Goal: Task Accomplishment & Management: Manage account settings

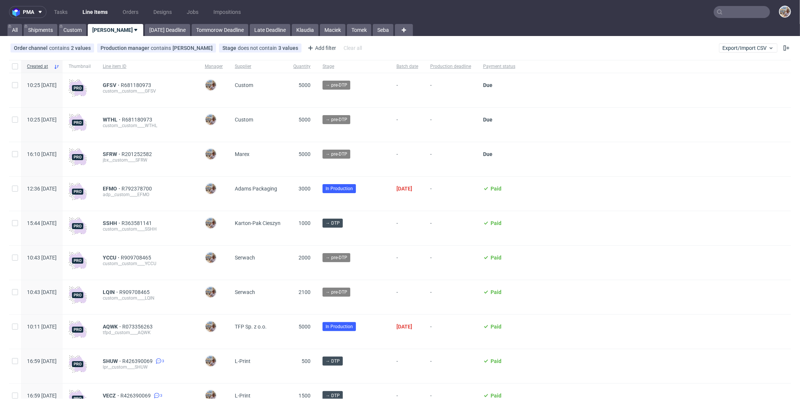
click at [740, 11] on input "text" at bounding box center [742, 12] width 56 height 12
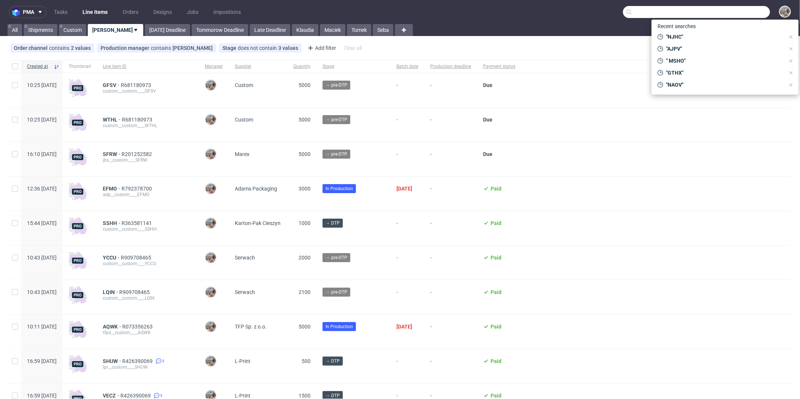
paste input "BMHG"
type input "BMHG"
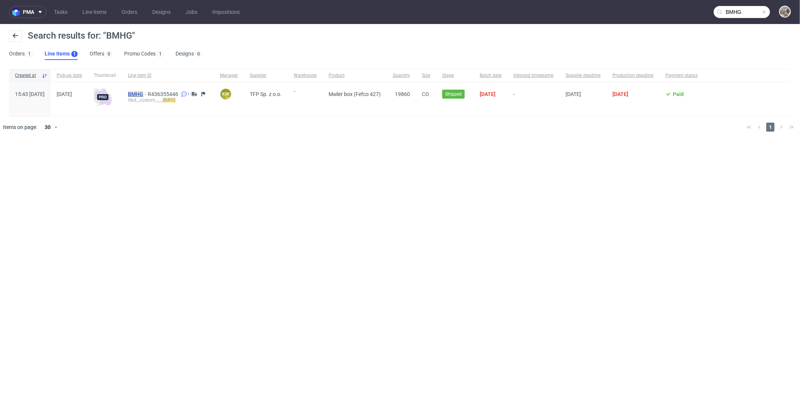
click at [143, 94] on mark "BMHG" at bounding box center [135, 94] width 15 height 6
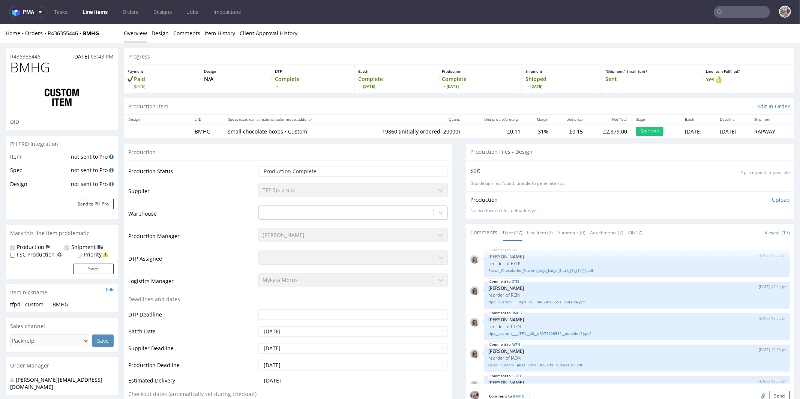
scroll to position [331, 0]
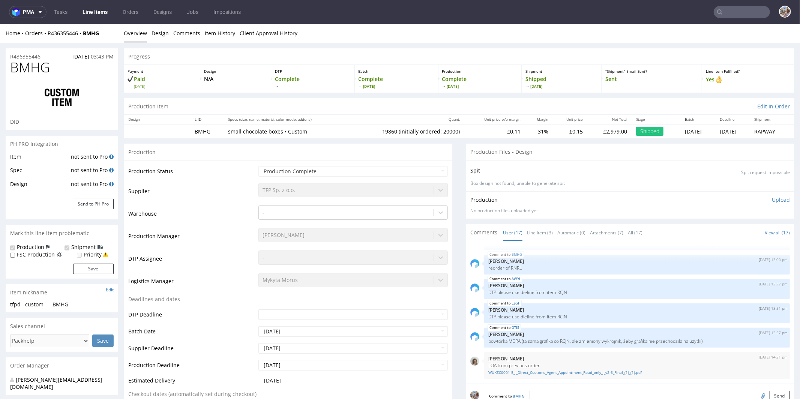
select select "in_progress"
click at [527, 230] on link "Line Item (3)" at bounding box center [540, 232] width 26 height 16
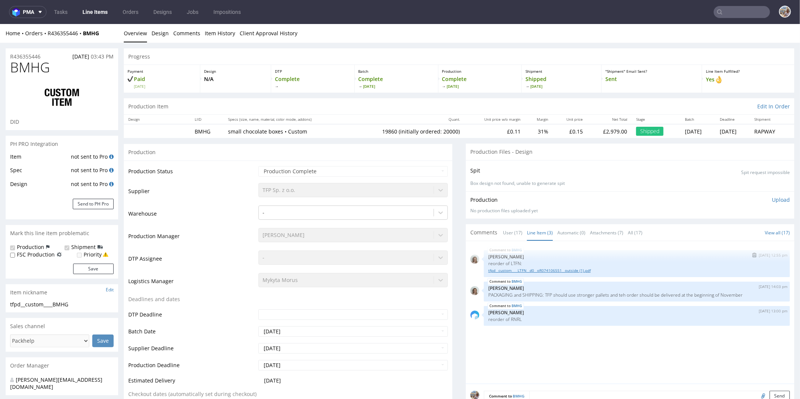
click at [578, 268] on link "tfpd__custom____LTFN__d0__oR074106551__outside (1).pdf" at bounding box center [637, 271] width 297 height 6
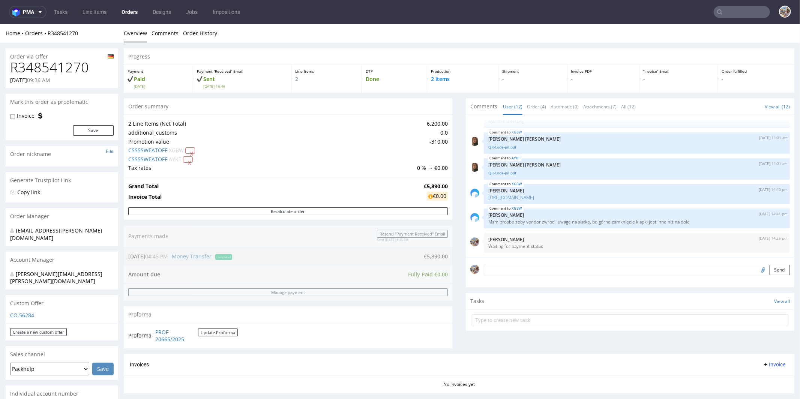
scroll to position [278, 0]
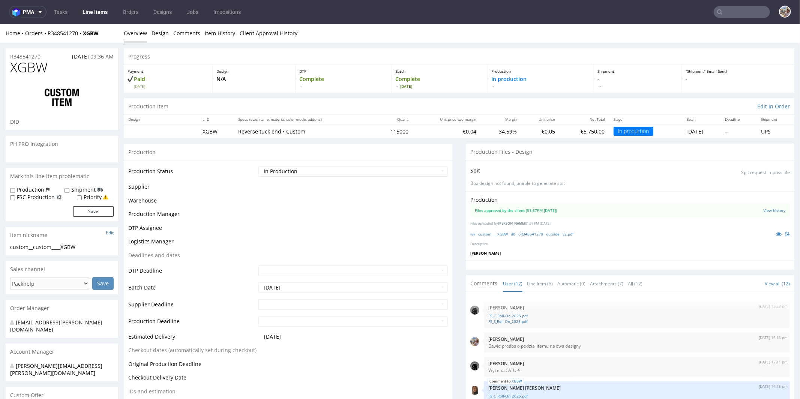
scroll to position [220, 0]
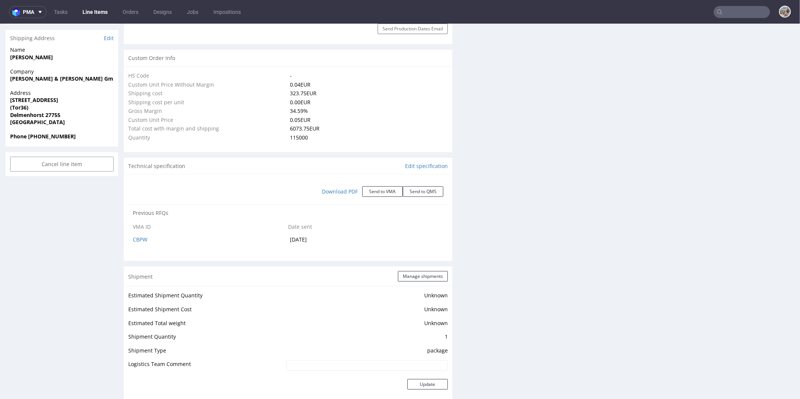
select select "in_progress"
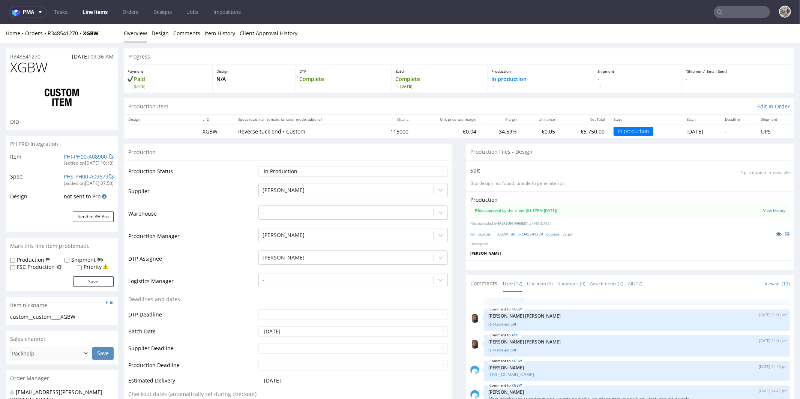
scroll to position [171, 0]
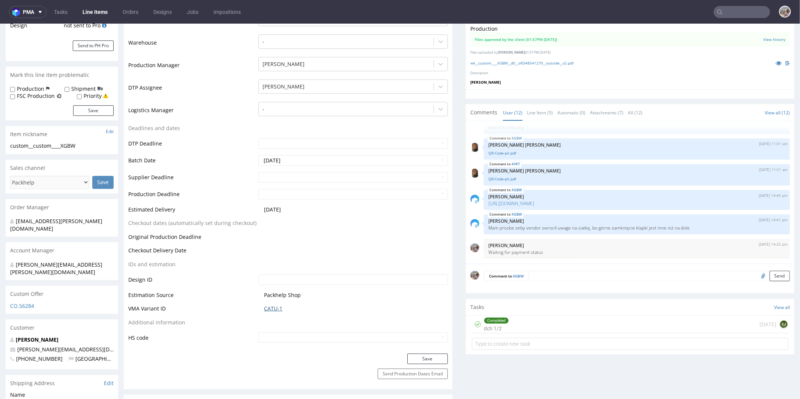
click at [278, 305] on link "CATU-1" at bounding box center [273, 309] width 18 height 8
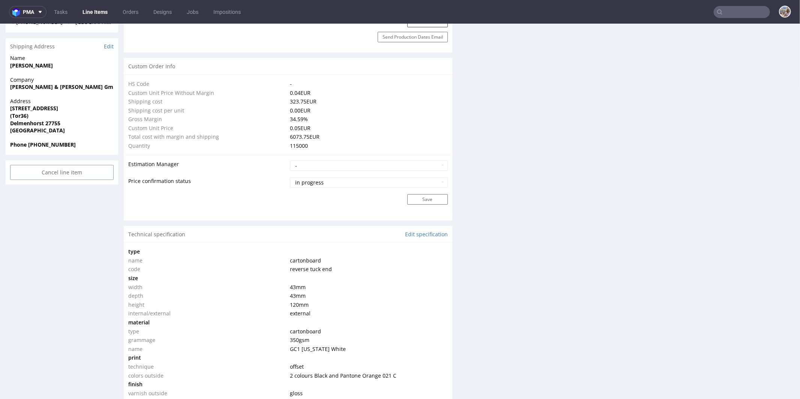
scroll to position [666, 0]
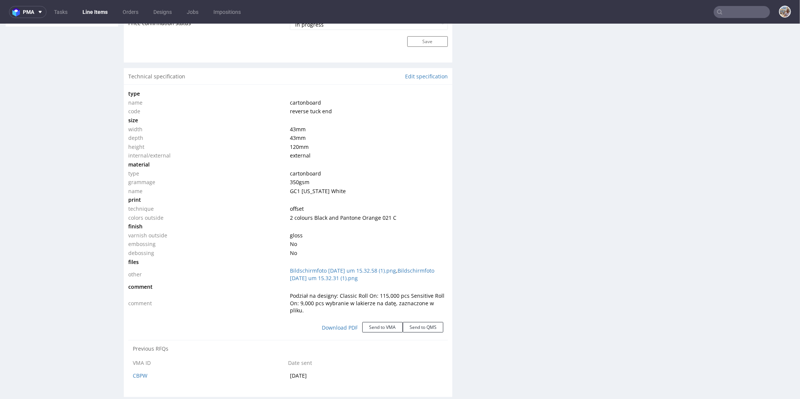
click at [98, 150] on div "R348541270 08.08.2025 09:36 AM XGBW DID PH PRO Integration Item PHI-PH00-A08900…" at bounding box center [62, 184] width 113 height 1604
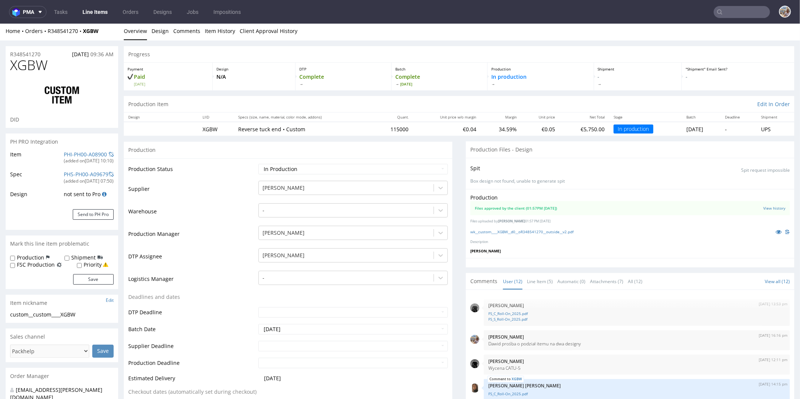
scroll to position [0, 0]
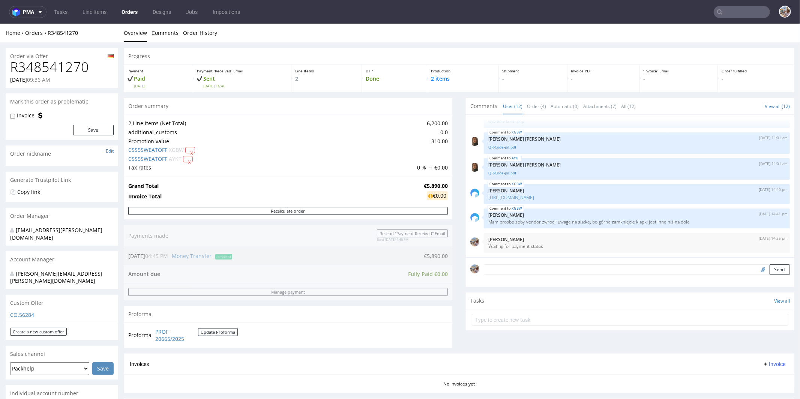
scroll to position [258, 0]
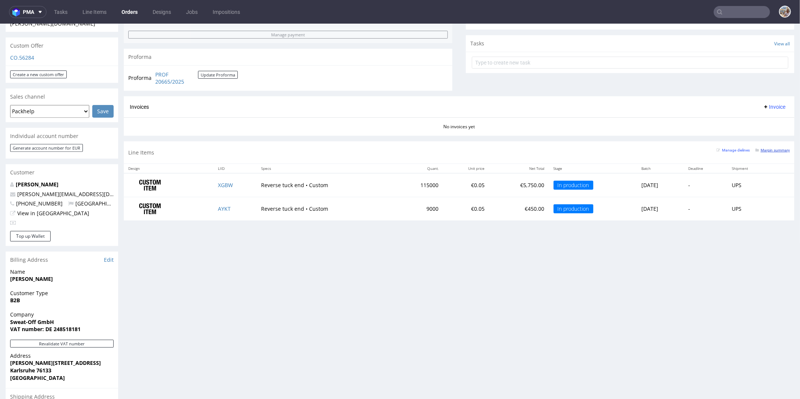
click at [762, 149] on small "Margin summary" at bounding box center [773, 150] width 35 height 4
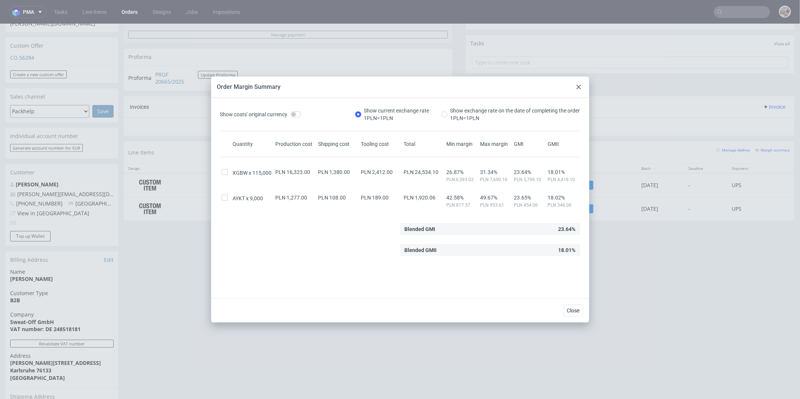
click at [577, 86] on icon at bounding box center [579, 87] width 5 height 5
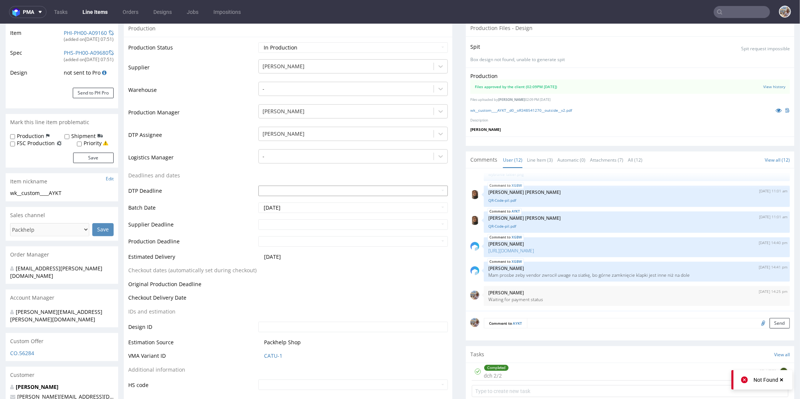
scroll to position [122, 0]
click at [534, 165] on link "Line Item (3)" at bounding box center [540, 161] width 26 height 16
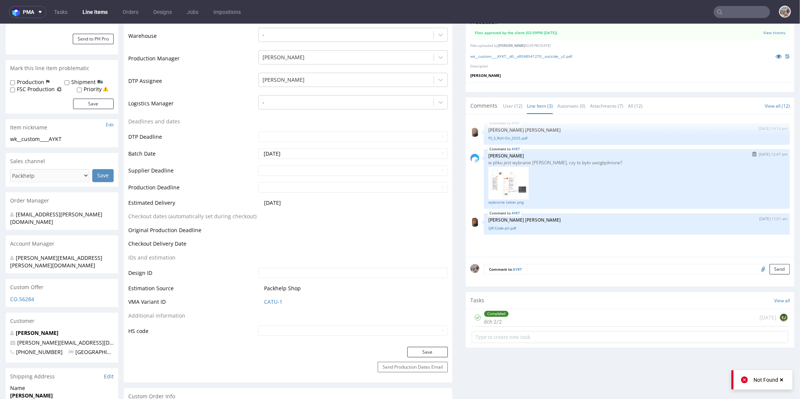
scroll to position [190, 0]
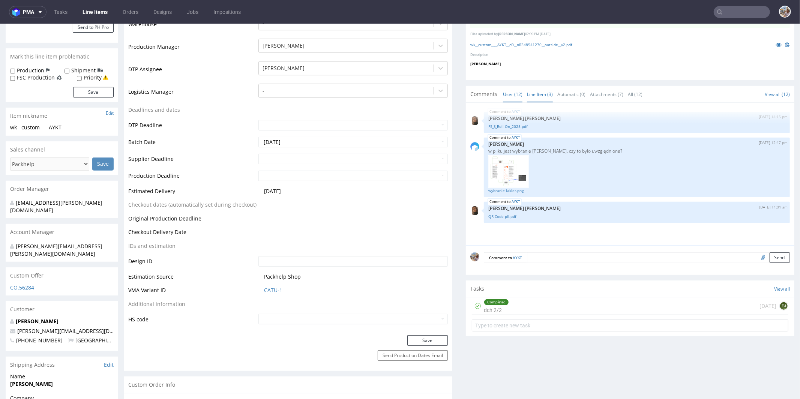
click at [505, 95] on link "User (12)" at bounding box center [513, 94] width 20 height 16
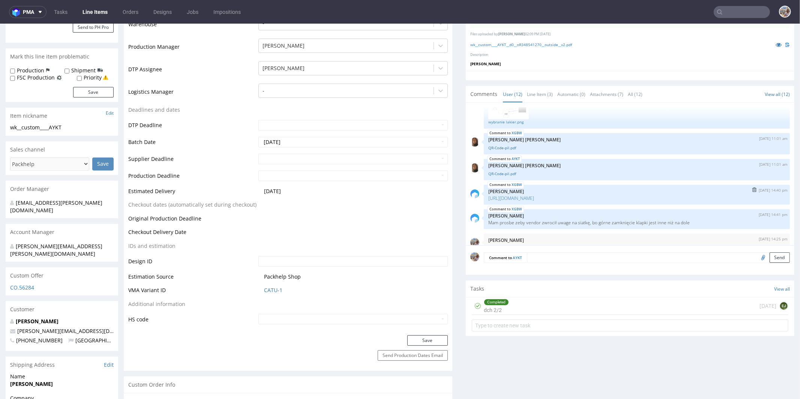
scroll to position [219, 0]
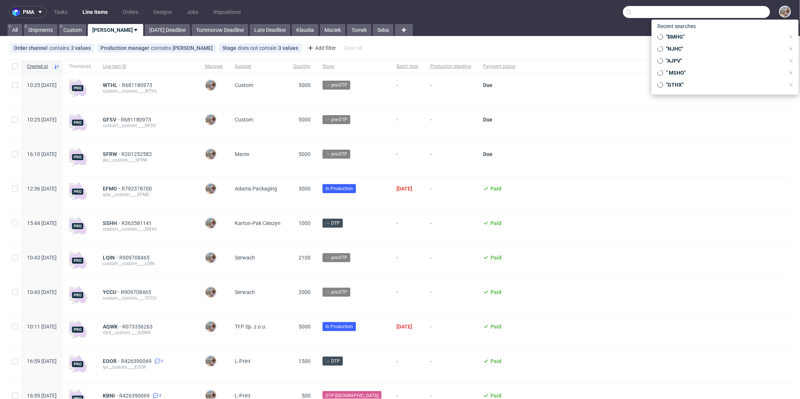
click at [736, 14] on input "text" at bounding box center [696, 12] width 147 height 12
paste input "UZKI"
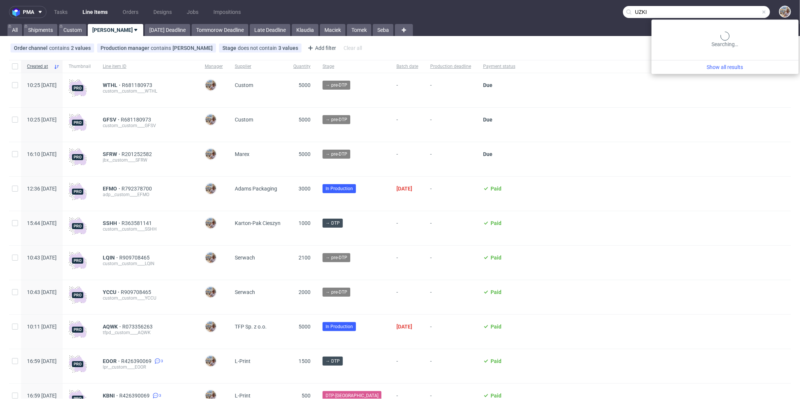
type input "UZKI"
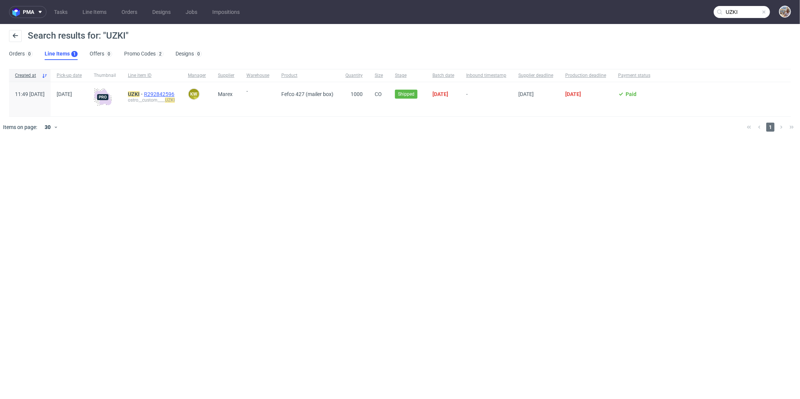
click at [175, 93] on span "R292842596" at bounding box center [160, 94] width 32 height 6
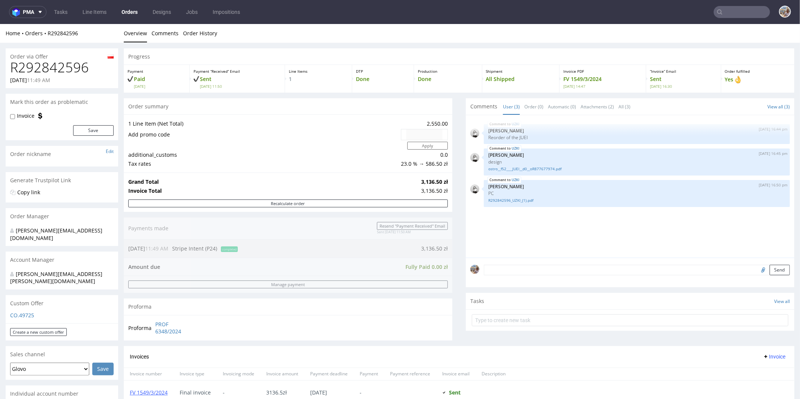
scroll to position [351, 0]
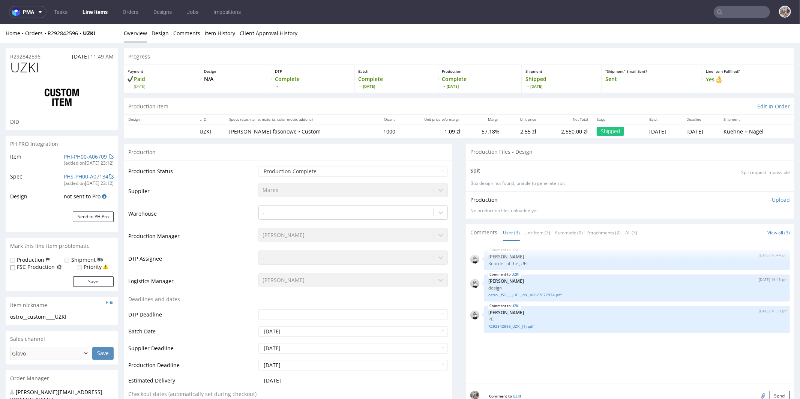
select select "in_progress"
click at [539, 293] on link "ostro__f52____JUEI__d0__oR877677974.pdf" at bounding box center [637, 295] width 297 height 6
drag, startPoint x: 105, startPoint y: 32, endPoint x: 48, endPoint y: 33, distance: 57.4
click at [48, 33] on div "Home Orders R292842596 UZKI" at bounding box center [62, 33] width 113 height 8
copy div "R292842596 UZKI"
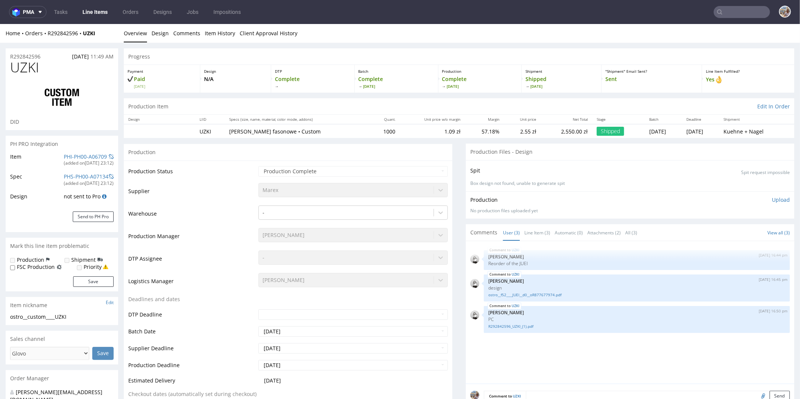
click at [107, 112] on div at bounding box center [62, 97] width 104 height 42
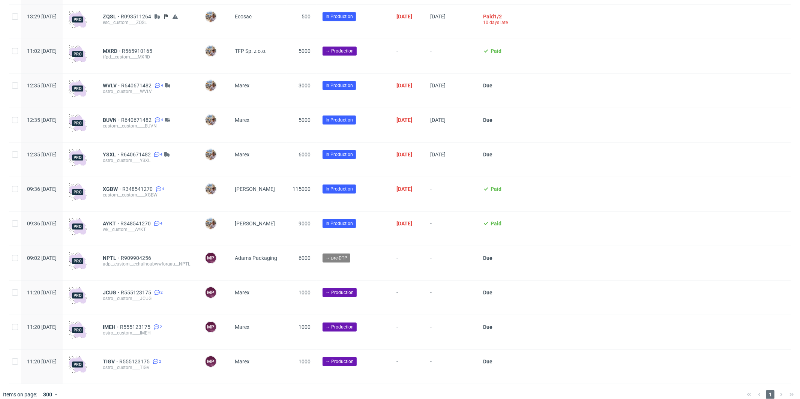
scroll to position [1981, 0]
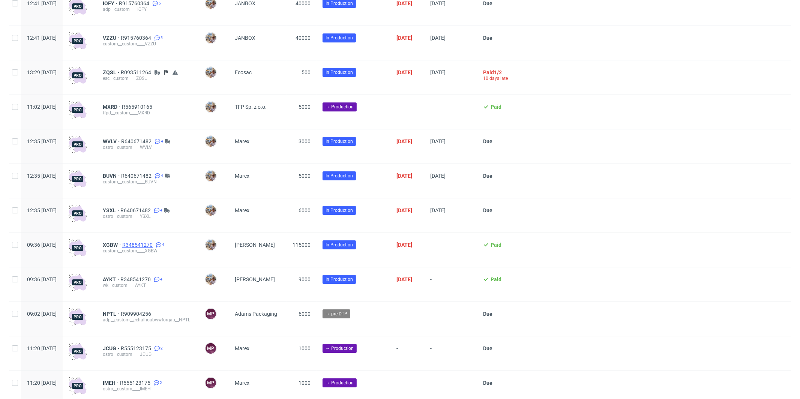
click at [146, 248] on span "R348541270" at bounding box center [138, 245] width 32 height 6
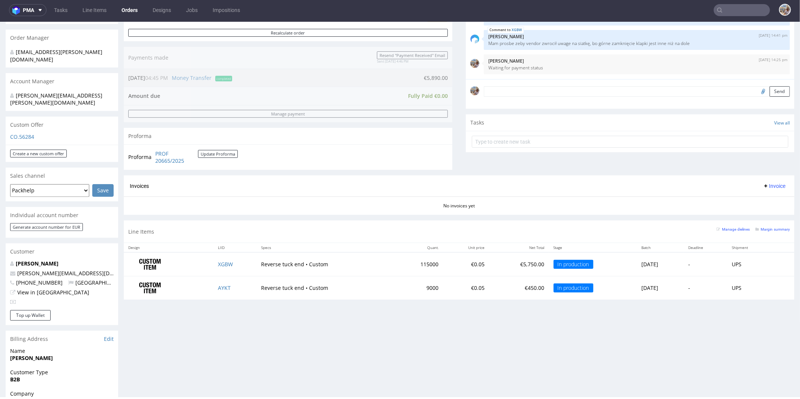
scroll to position [177, 0]
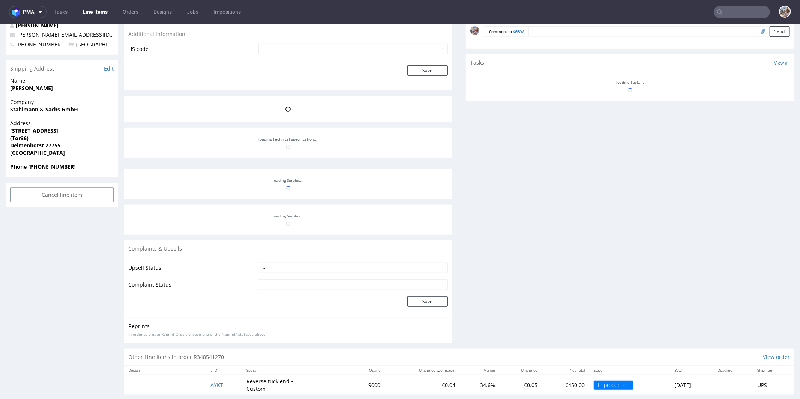
scroll to position [220, 0]
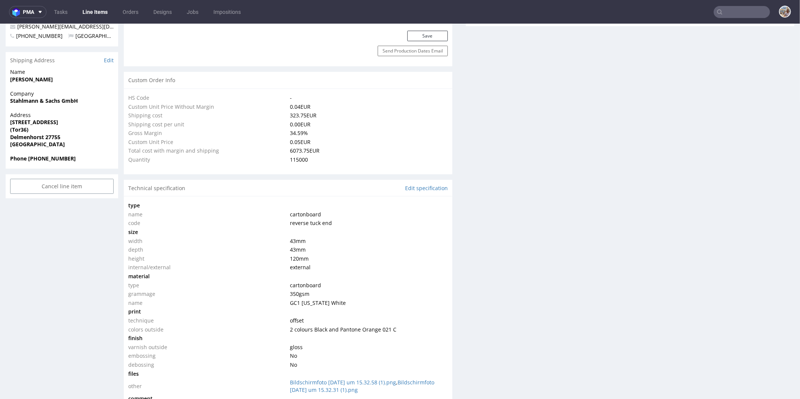
select select "in_progress"
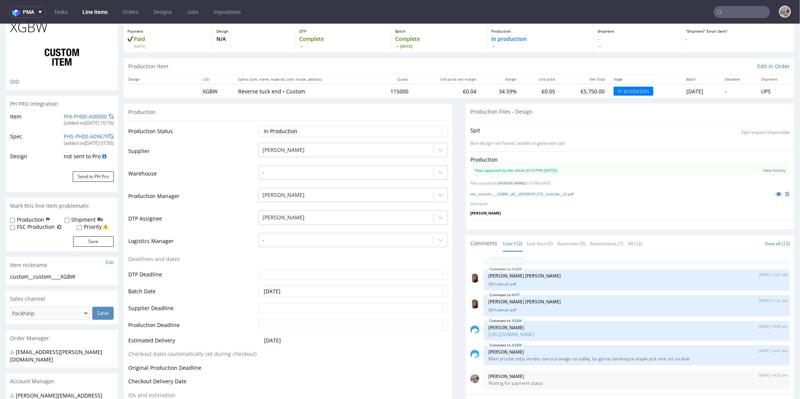
scroll to position [0, 0]
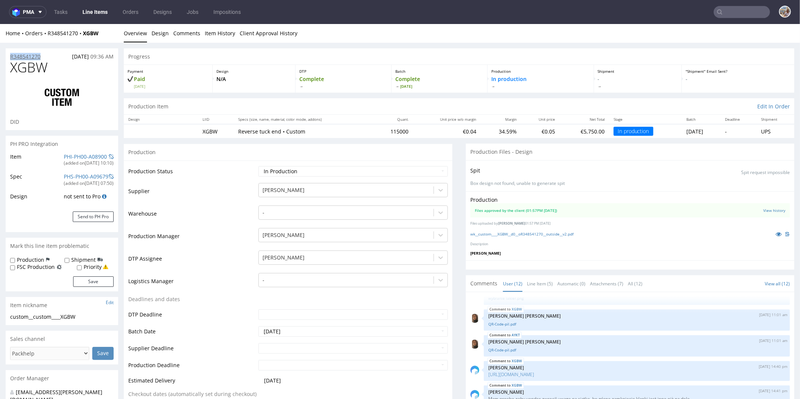
drag, startPoint x: 46, startPoint y: 57, endPoint x: 10, endPoint y: 54, distance: 36.2
click at [10, 54] on div "R348541270 [DATE] 09:36 AM" at bounding box center [62, 54] width 113 height 12
copy p "R348541270"
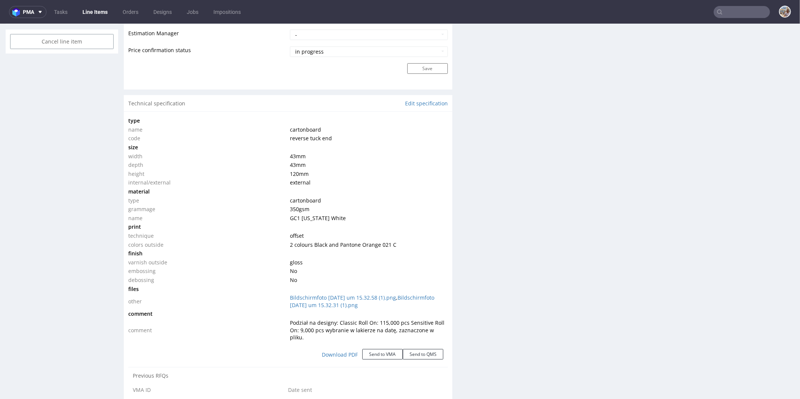
scroll to position [639, 0]
click at [425, 102] on link "Edit specification" at bounding box center [426, 103] width 43 height 8
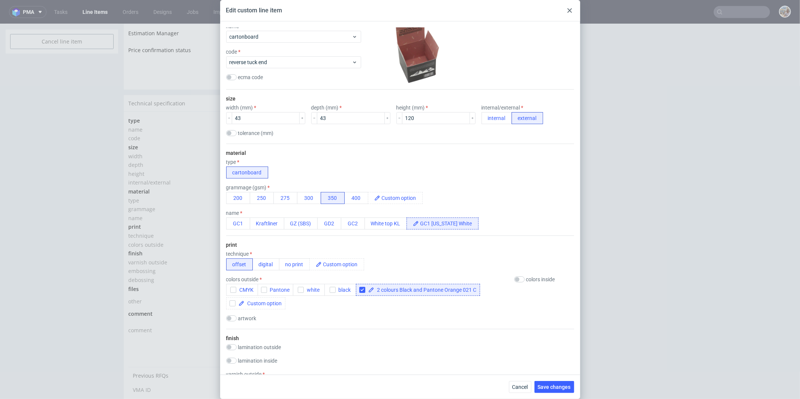
scroll to position [48, 0]
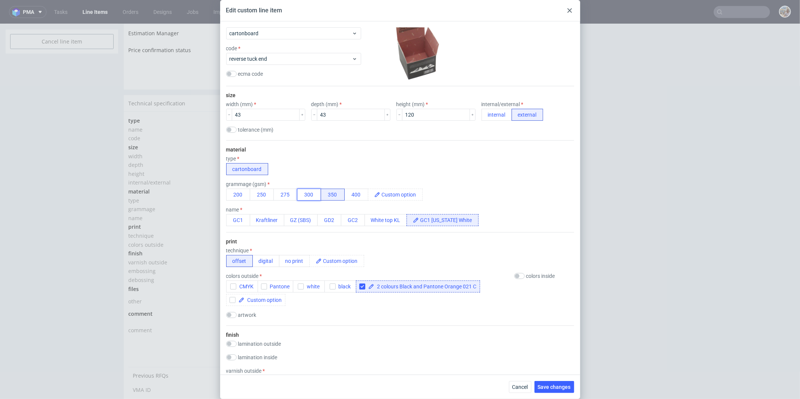
click at [302, 194] on button "300" at bounding box center [309, 195] width 24 height 12
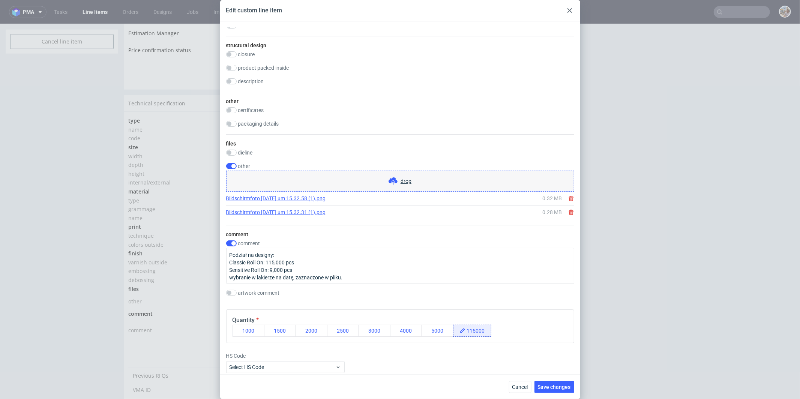
scroll to position [642, 0]
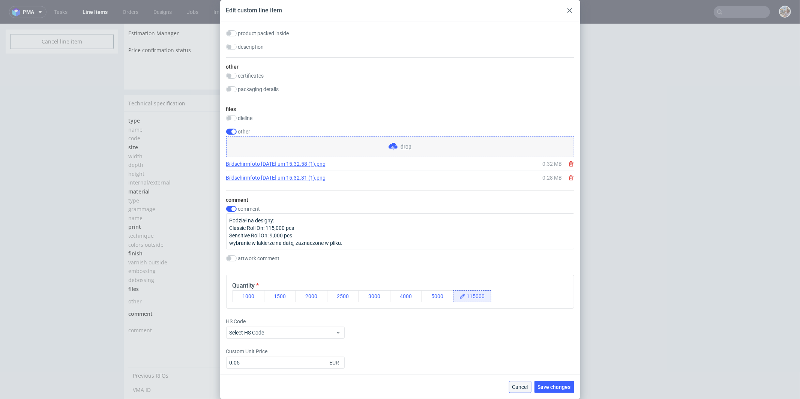
click at [519, 383] on button "Cancel" at bounding box center [520, 387] width 23 height 12
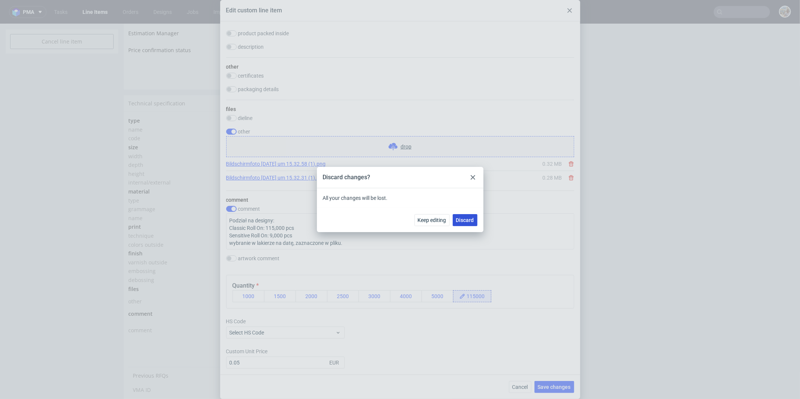
click at [464, 222] on span "Discard" at bounding box center [465, 220] width 18 height 5
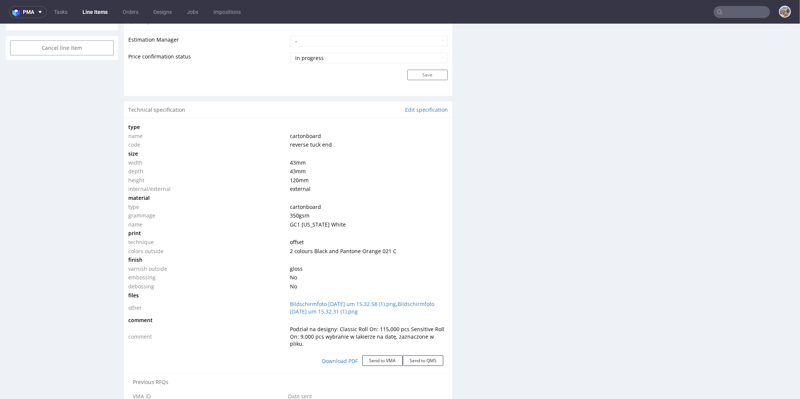
scroll to position [626, 0]
